Goal: Find specific page/section: Find specific page/section

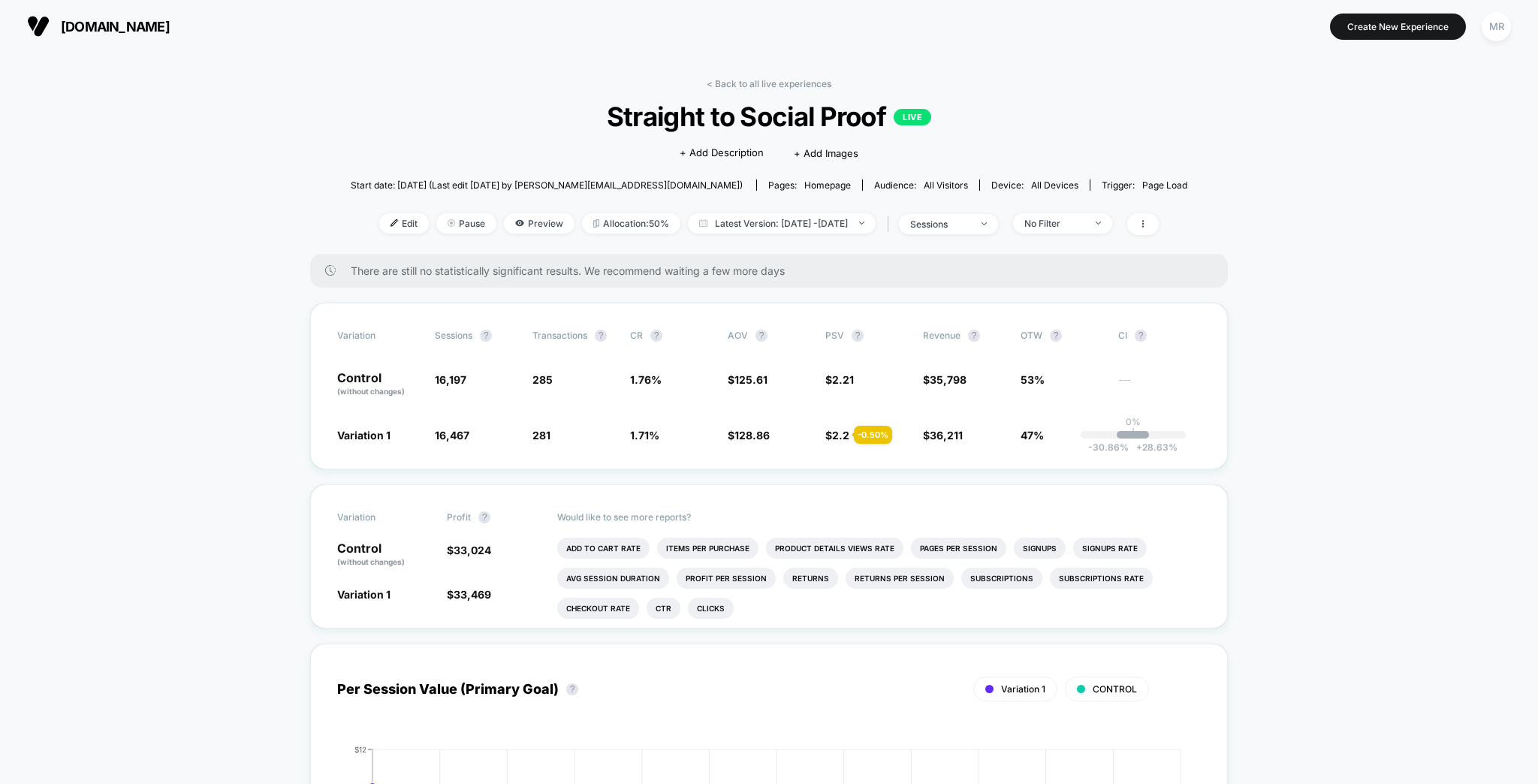
click at [796, 84] on div "< Back to all live experiences Straight to Social Proof LIVE Click to edit expe…" at bounding box center [769, 166] width 836 height 175
click at [797, 80] on link "< Back to all live experiences" at bounding box center [768, 84] width 124 height 11
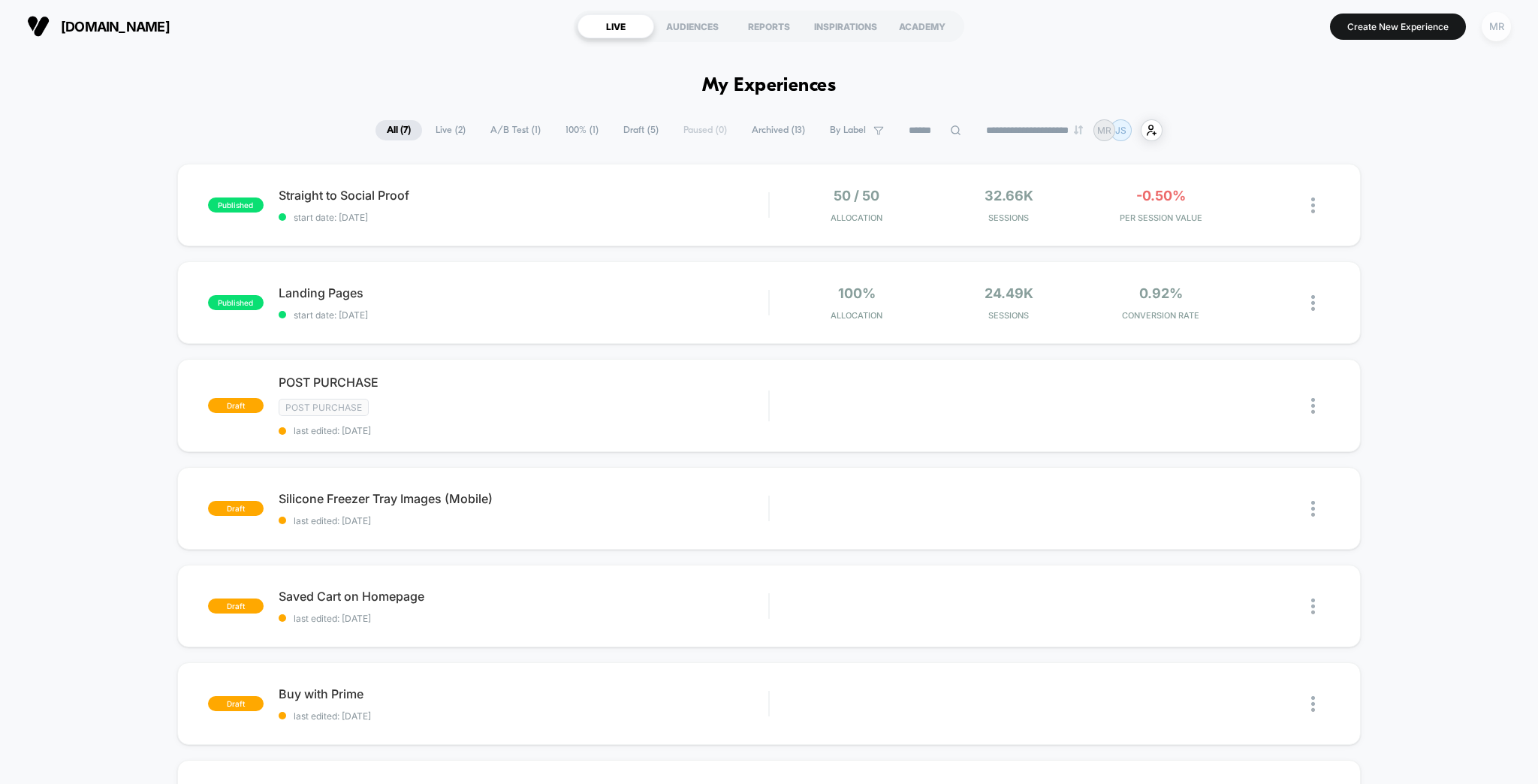
click at [1504, 22] on div "MR" at bounding box center [1497, 27] width 29 height 29
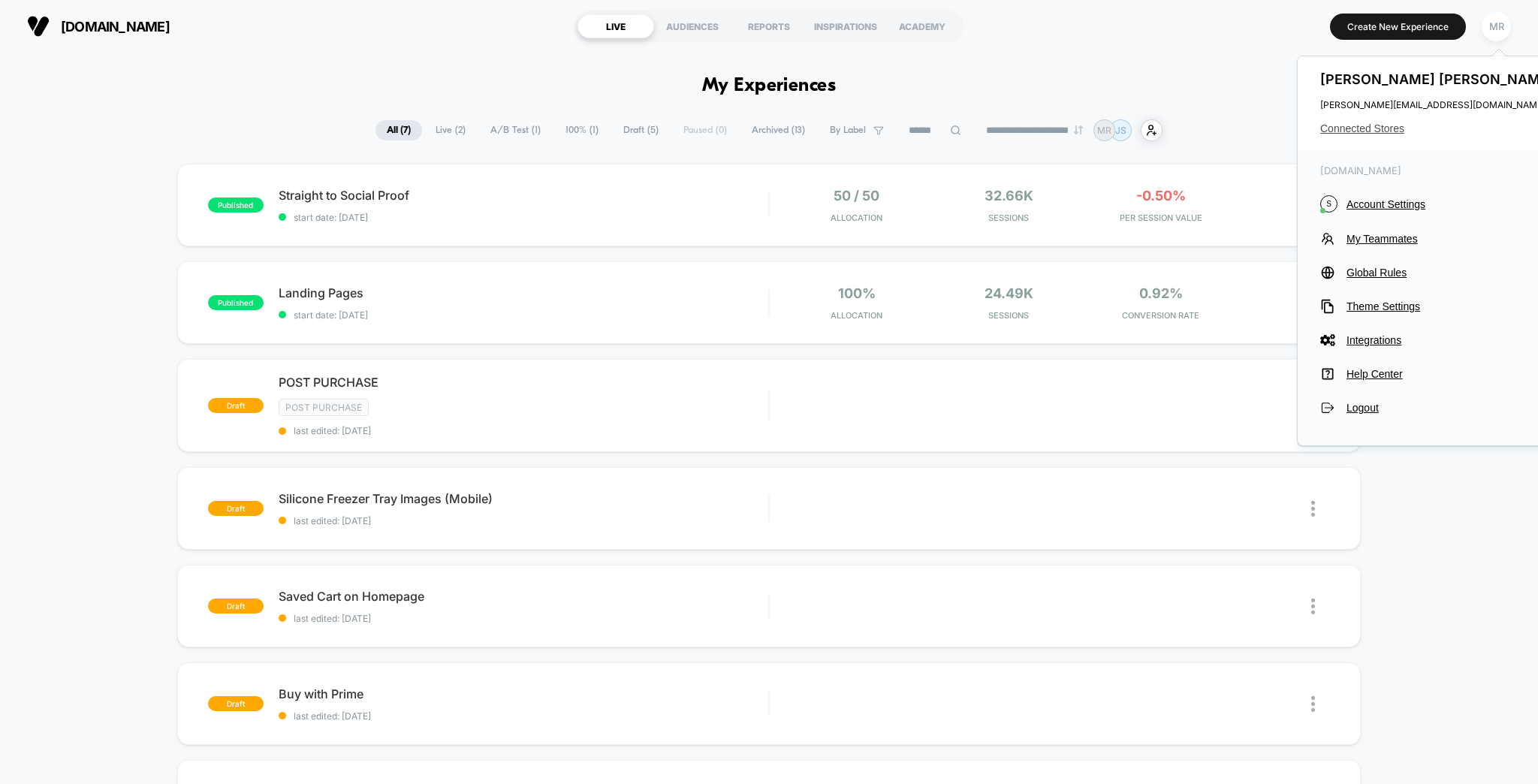
click at [1363, 126] on span "Connected Stores" at bounding box center [1439, 128] width 237 height 12
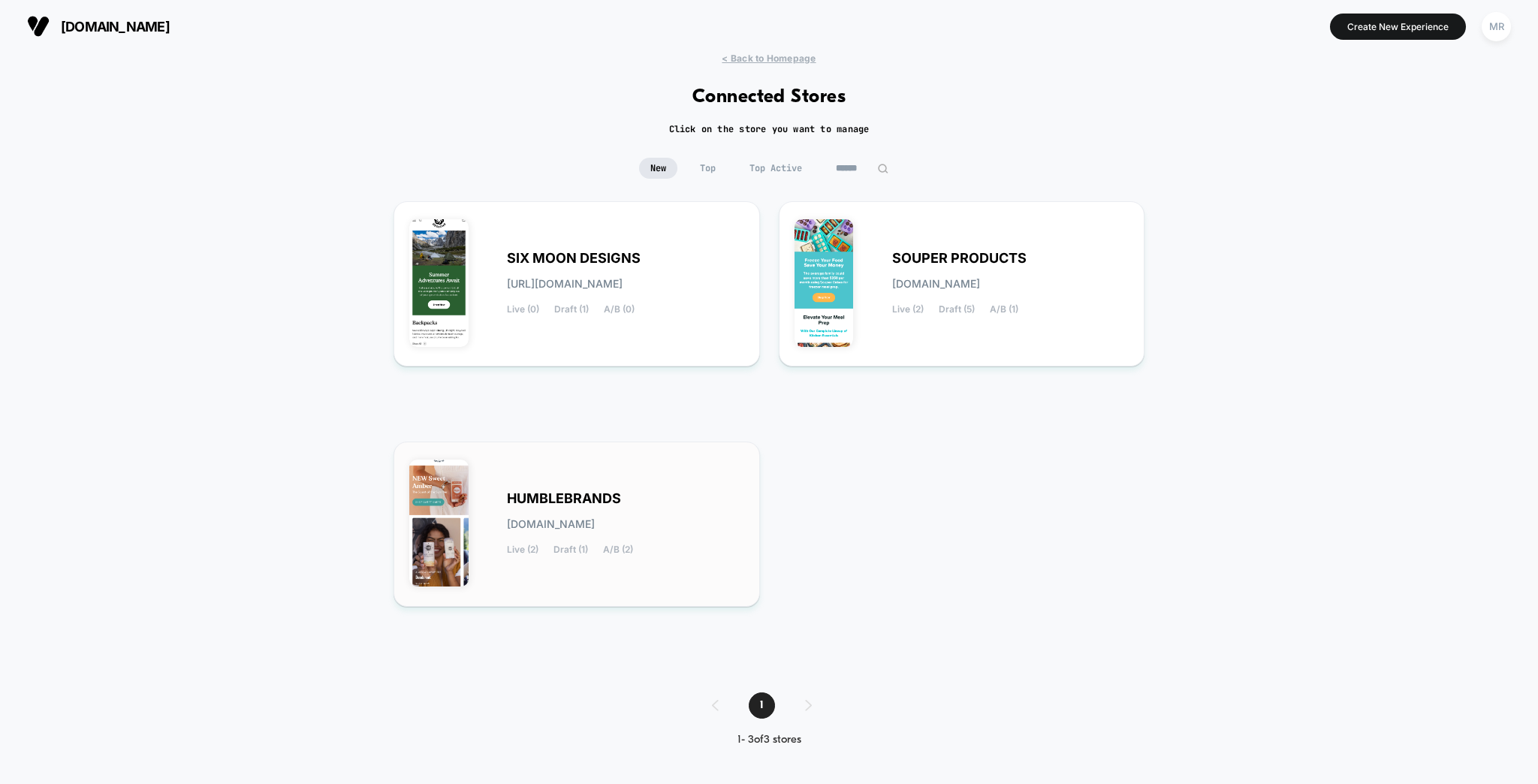
click at [599, 484] on div "HUMBLEBRANDS [DOMAIN_NAME] Live (2) Draft (1) A/B (2)" at bounding box center [577, 524] width 335 height 133
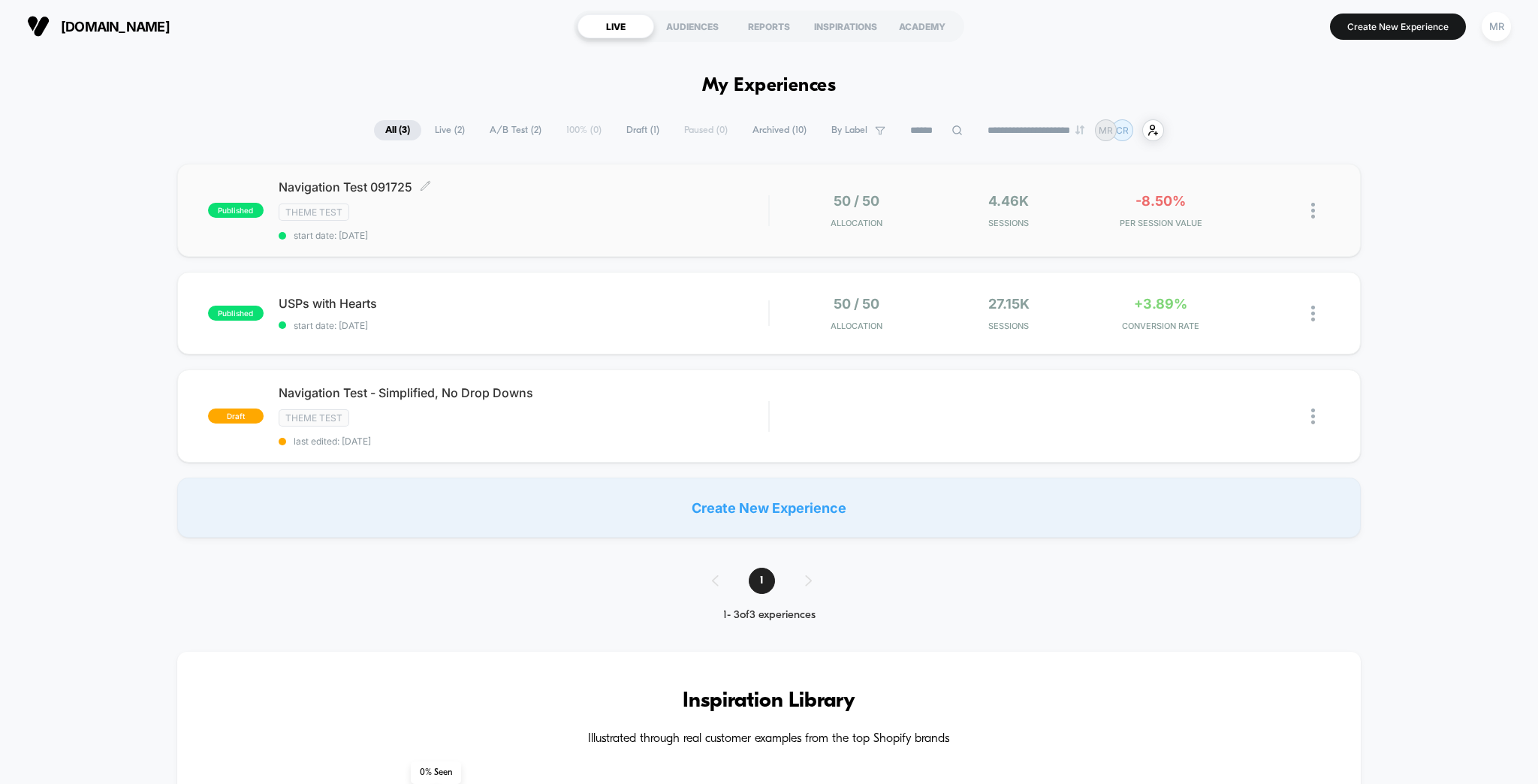
click at [482, 206] on div "Theme Test" at bounding box center [524, 211] width 490 height 17
